Goal: Information Seeking & Learning: Learn about a topic

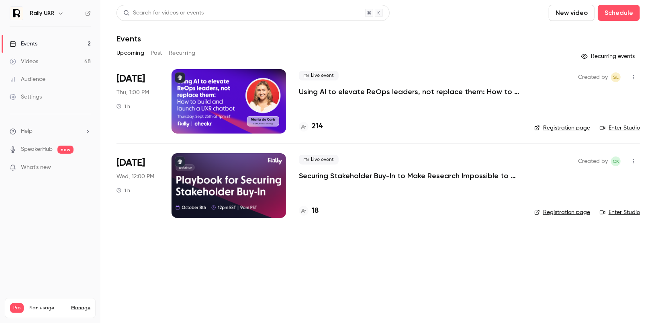
click at [161, 54] on button "Past" at bounding box center [157, 53] width 12 height 13
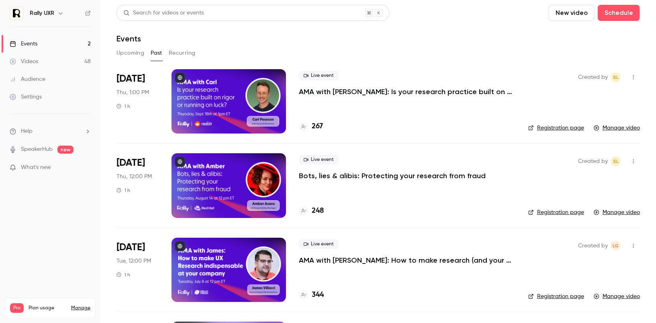
click at [314, 94] on p "AMA with [PERSON_NAME]: Is your research practice built on rigor or running on …" at bounding box center [407, 92] width 217 height 10
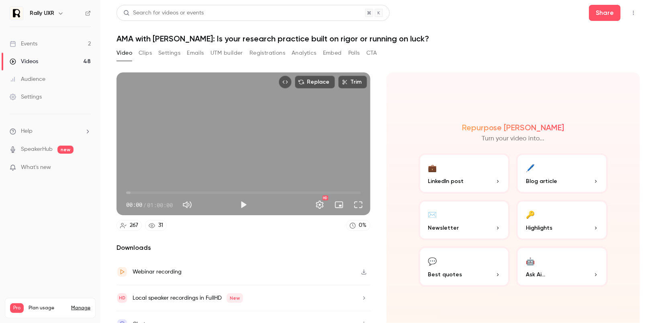
click at [141, 53] on button "Clips" at bounding box center [145, 53] width 13 height 13
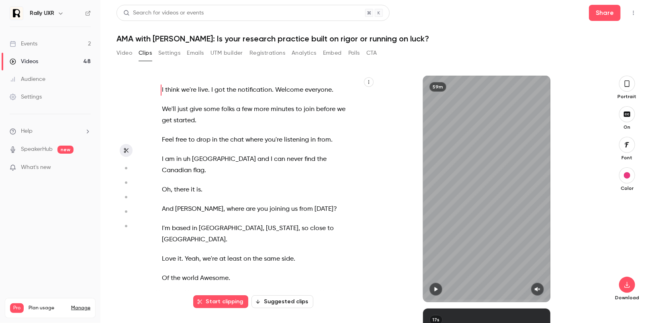
scroll to position [6510, 0]
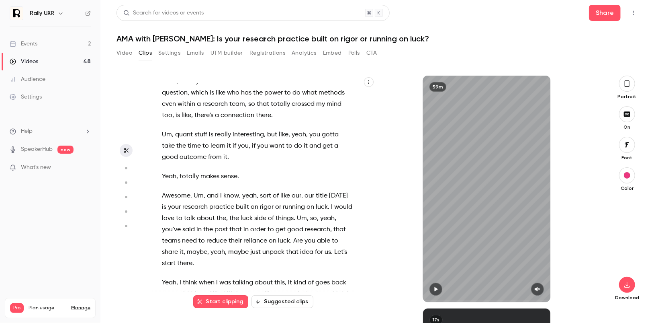
click at [180, 279] on span at bounding box center [179, 282] width 2 height 6
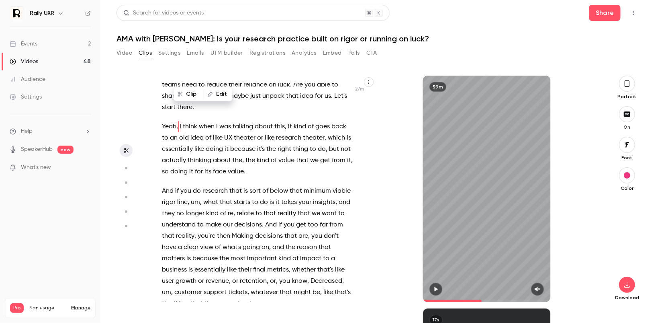
scroll to position [6658, 0]
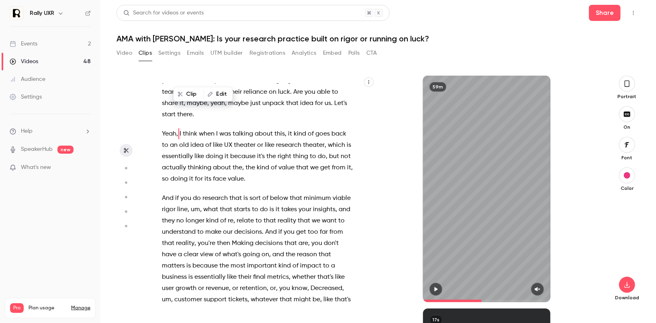
click at [437, 296] on span at bounding box center [486, 300] width 127 height 13
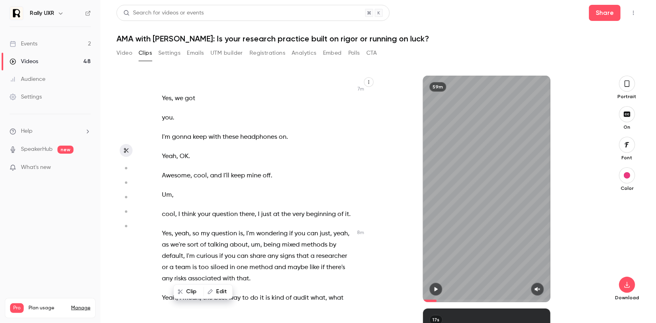
click at [436, 288] on icon "button" at bounding box center [436, 289] width 6 height 6
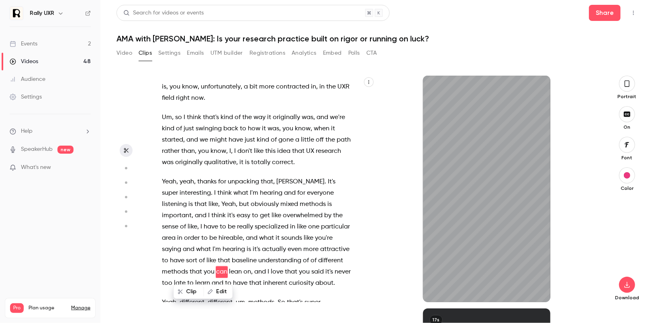
scroll to position [1477, 0]
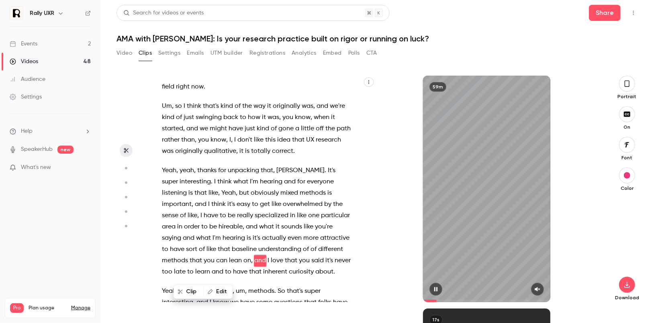
click at [485, 202] on div "59m" at bounding box center [486, 189] width 127 height 226
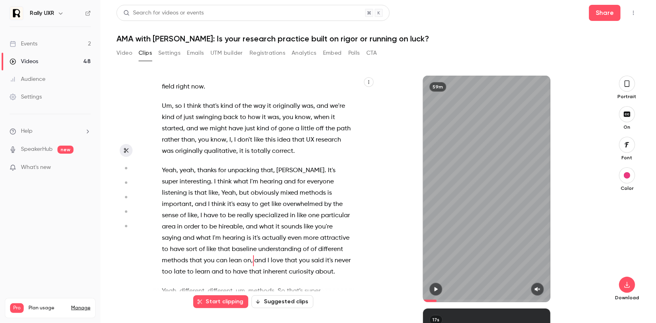
scroll to position [6510, 0]
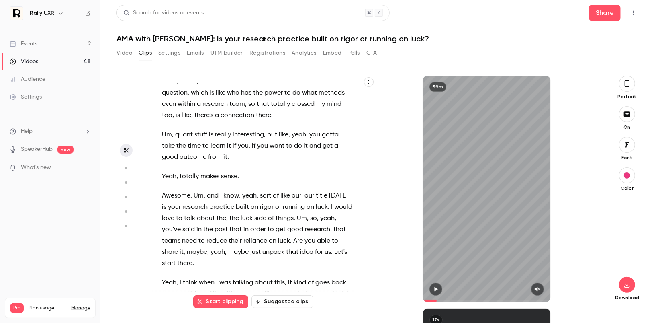
click at [178, 279] on span at bounding box center [179, 282] width 2 height 6
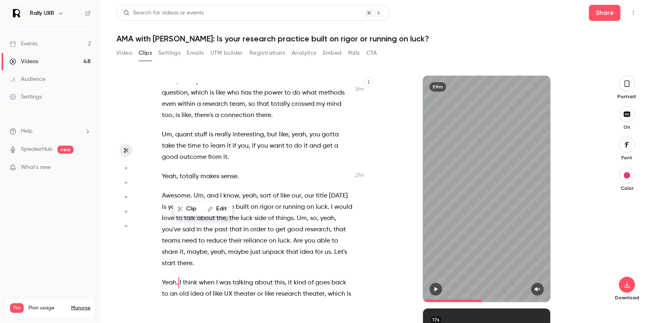
scroll to position [6499, 0]
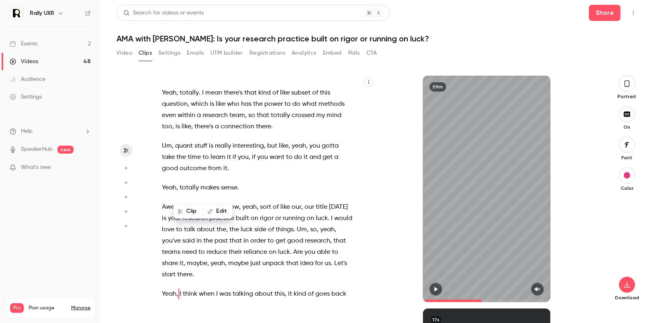
click at [438, 289] on icon "button" at bounding box center [436, 289] width 6 height 6
click at [541, 287] on button "button" at bounding box center [537, 288] width 13 height 13
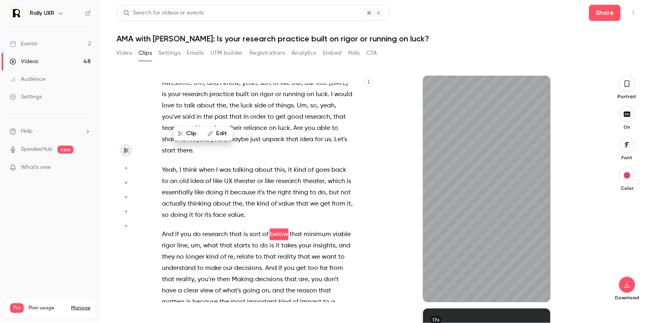
scroll to position [6563, 0]
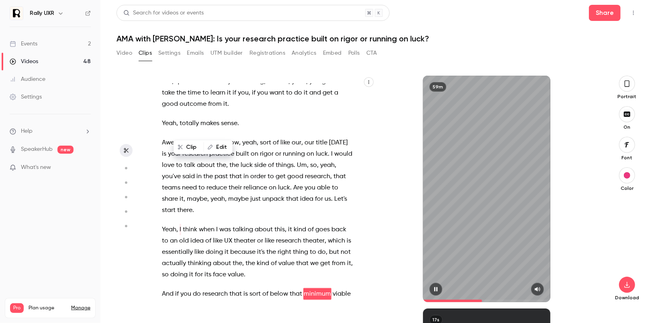
click at [464, 215] on div "59m" at bounding box center [486, 189] width 127 height 226
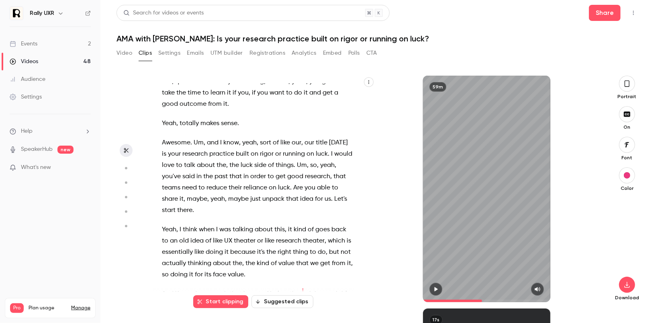
type input "******"
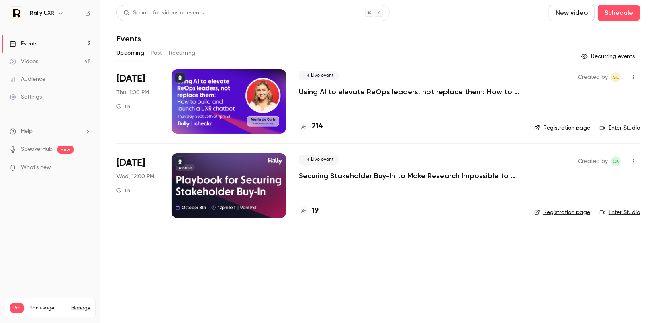
click at [150, 52] on div "Upcoming Past Recurring" at bounding box center [379, 53] width 524 height 13
click at [158, 52] on button "Past" at bounding box center [157, 53] width 12 height 13
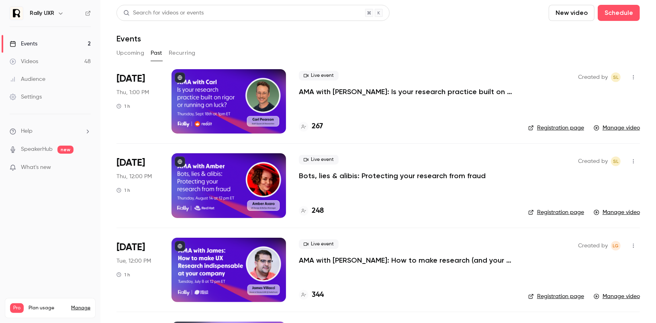
click at [315, 98] on div "Live event AMA with [PERSON_NAME]: Is your research practice built on rigor or …" at bounding box center [407, 101] width 217 height 64
click at [311, 90] on p "AMA with [PERSON_NAME]: Is your research practice built on rigor or running on …" at bounding box center [407, 92] width 217 height 10
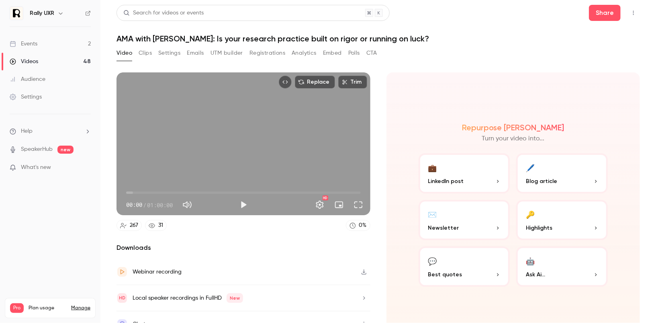
click at [146, 52] on button "Clips" at bounding box center [145, 53] width 13 height 13
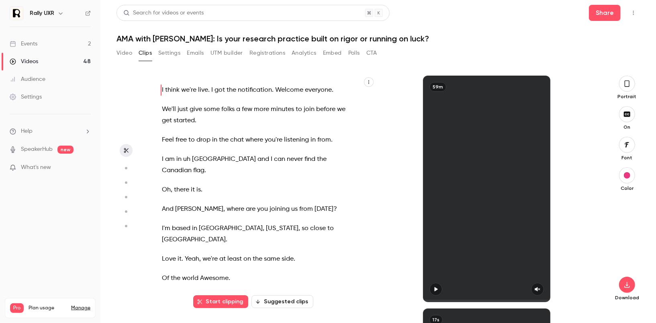
click at [127, 51] on button "Video" at bounding box center [125, 53] width 16 height 13
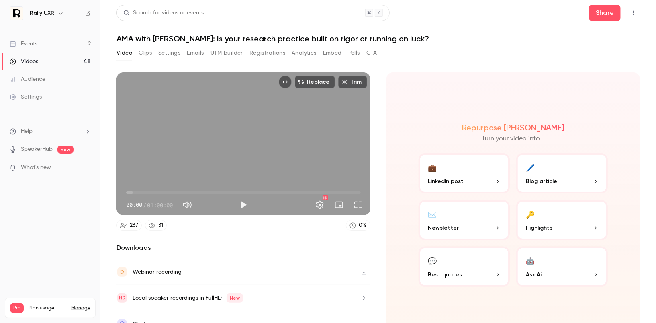
click at [198, 53] on button "Emails" at bounding box center [195, 53] width 17 height 13
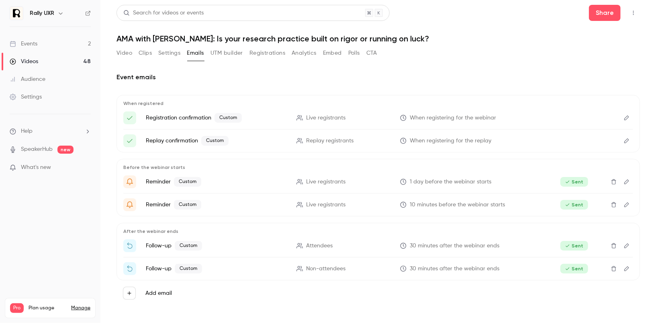
click at [167, 55] on button "Settings" at bounding box center [169, 53] width 22 height 13
